Goal: Transaction & Acquisition: Purchase product/service

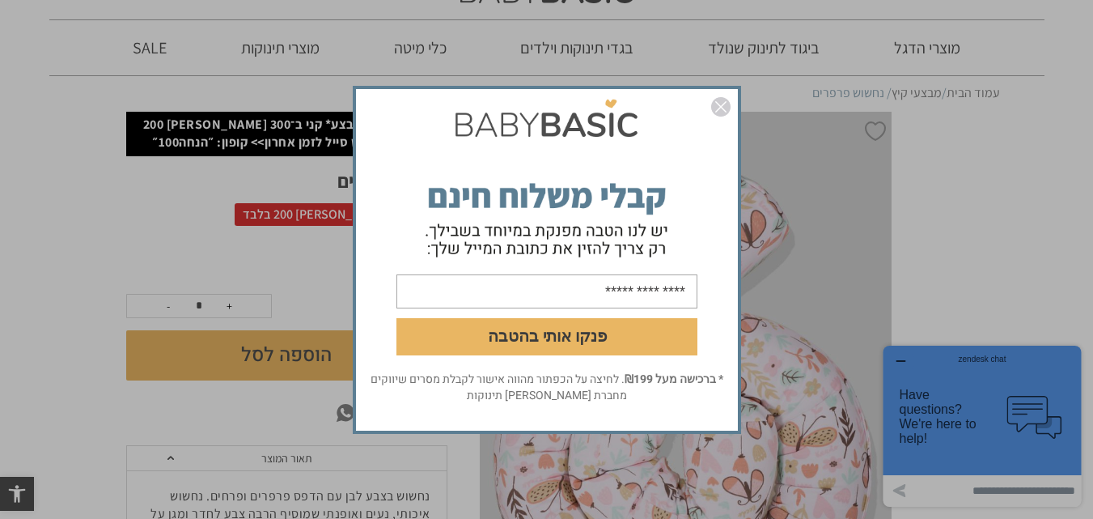
click at [717, 102] on img "סגור" at bounding box center [720, 106] width 19 height 19
click at [727, 104] on img "סגור" at bounding box center [720, 106] width 19 height 19
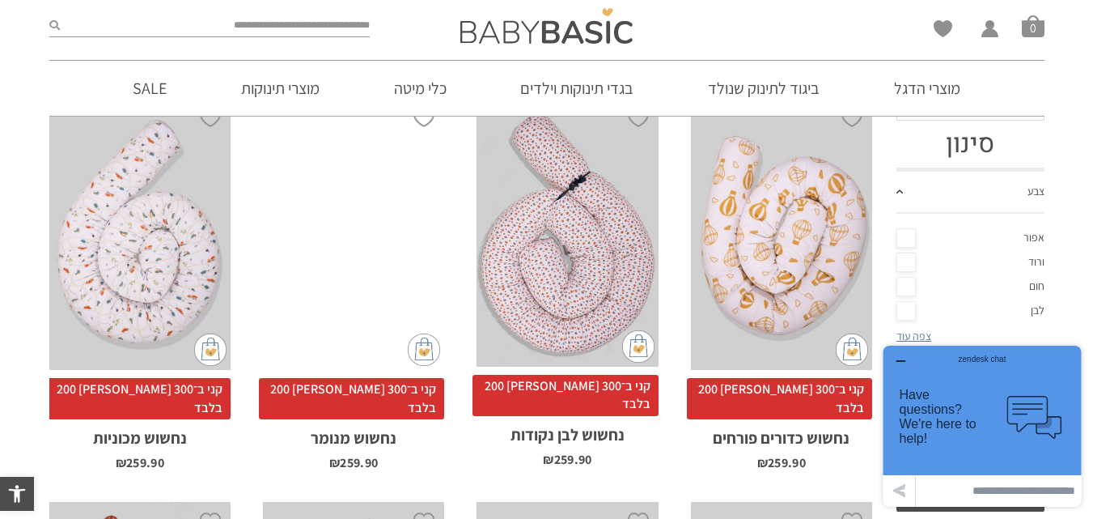
scroll to position [405, 0]
